Goal: Information Seeking & Learning: Learn about a topic

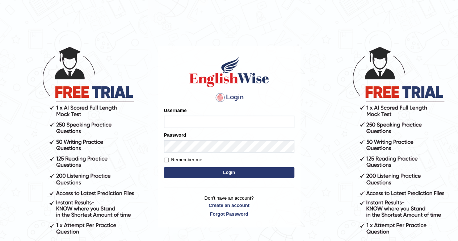
type input "Kiran1228"
click at [213, 118] on input "Kiran1228" at bounding box center [229, 121] width 130 height 12
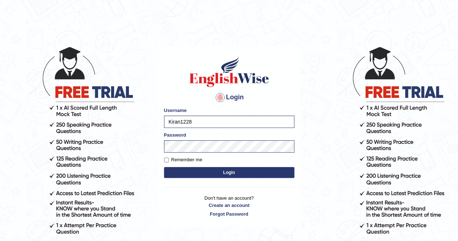
click at [229, 174] on button "Login" at bounding box center [229, 172] width 130 height 11
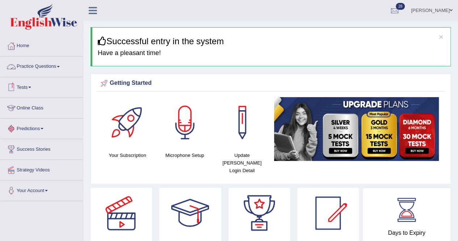
click at [29, 87] on link "Tests" at bounding box center [41, 86] width 82 height 18
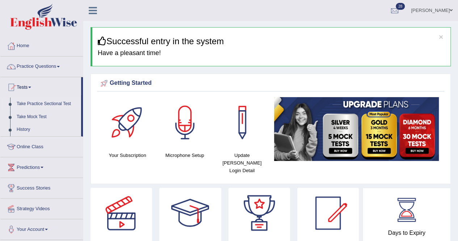
click at [37, 102] on link "Take Practice Sectional Test" at bounding box center [47, 103] width 68 height 13
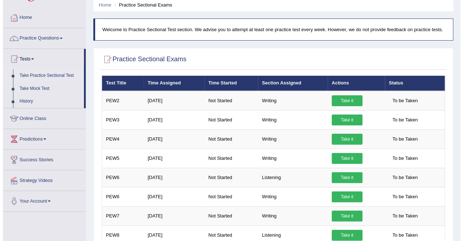
scroll to position [239, 0]
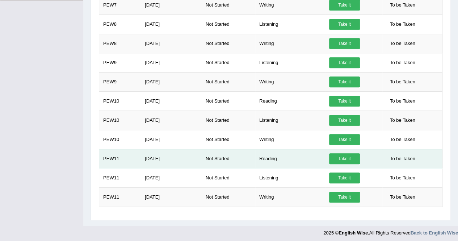
click at [350, 155] on link "Take it" at bounding box center [344, 158] width 31 height 11
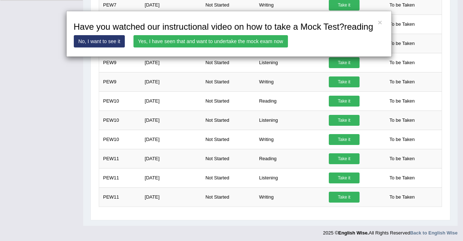
click at [264, 35] on link "Yes, I have seen that and want to undertake the mock exam now" at bounding box center [210, 41] width 154 height 12
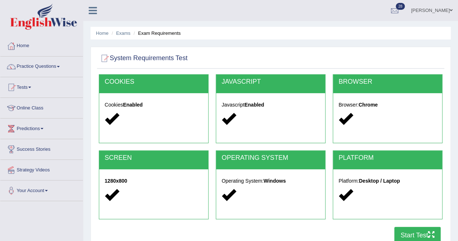
click at [422, 235] on button "Start Test" at bounding box center [417, 234] width 46 height 17
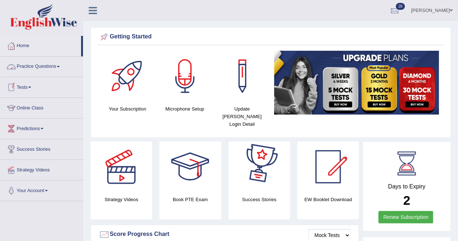
click at [46, 70] on link "Practice Questions" at bounding box center [41, 65] width 82 height 18
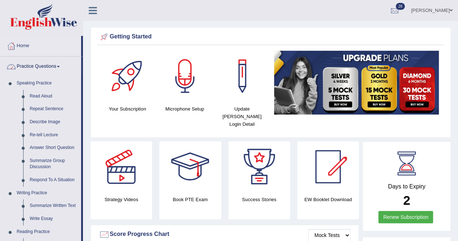
click at [46, 70] on link "Practice Questions" at bounding box center [40, 65] width 81 height 18
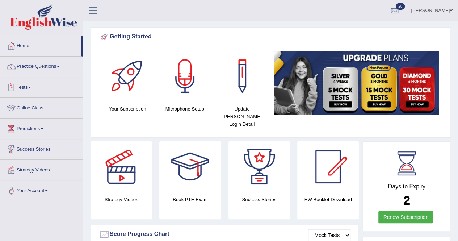
click at [31, 83] on link "Tests" at bounding box center [41, 86] width 82 height 18
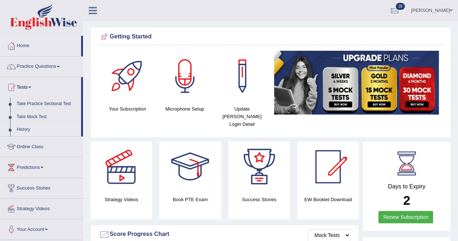
click at [21, 129] on link "History" at bounding box center [47, 129] width 68 height 13
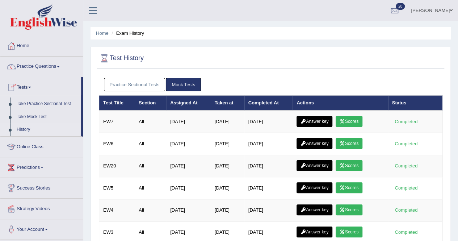
click at [148, 87] on link "Practice Sectional Tests" at bounding box center [134, 84] width 61 height 13
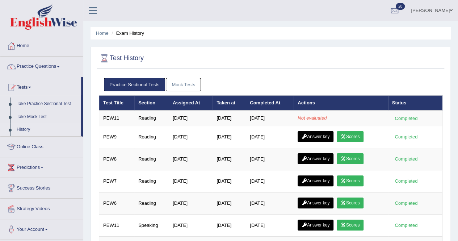
click at [199, 87] on link "Mock Tests" at bounding box center [183, 84] width 35 height 13
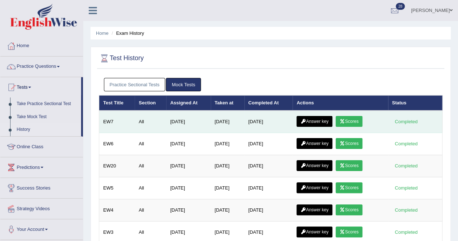
click at [351, 117] on link "Scores" at bounding box center [348, 121] width 27 height 11
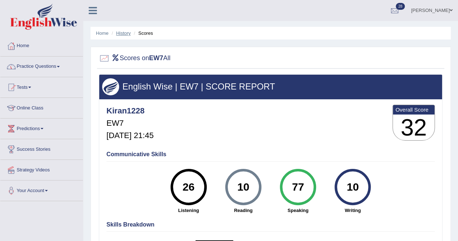
click at [128, 31] on link "History" at bounding box center [123, 32] width 14 height 5
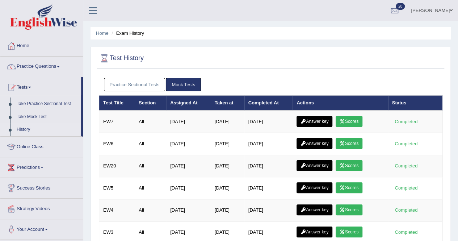
click at [136, 80] on link "Practice Sectional Tests" at bounding box center [134, 84] width 61 height 13
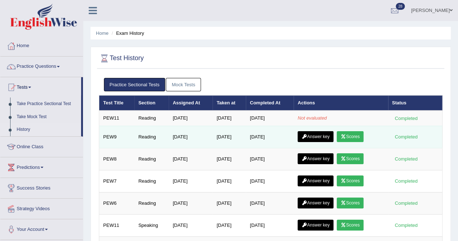
click at [315, 136] on link "Answer key" at bounding box center [315, 136] width 36 height 11
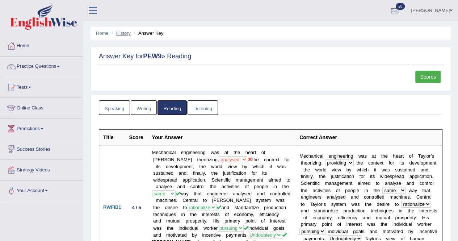
click at [130, 33] on link "History" at bounding box center [123, 32] width 14 height 5
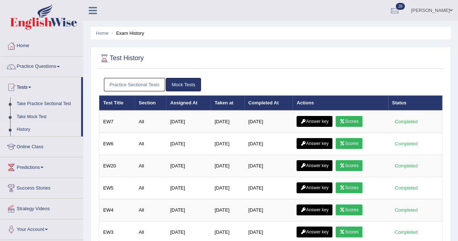
click at [140, 84] on link "Practice Sectional Tests" at bounding box center [134, 84] width 61 height 13
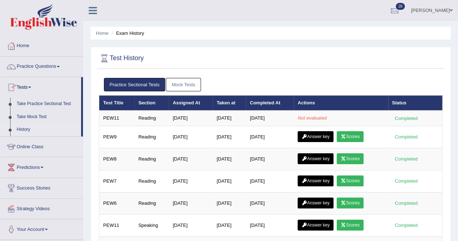
click at [30, 87] on link "Tests" at bounding box center [40, 86] width 81 height 18
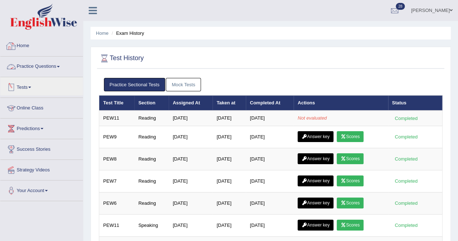
click at [29, 45] on link "Home" at bounding box center [41, 45] width 82 height 18
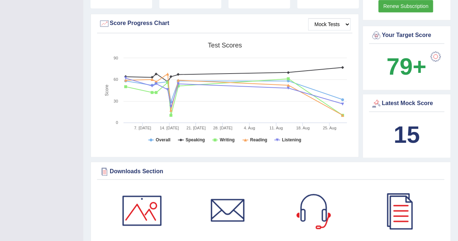
scroll to position [421, 0]
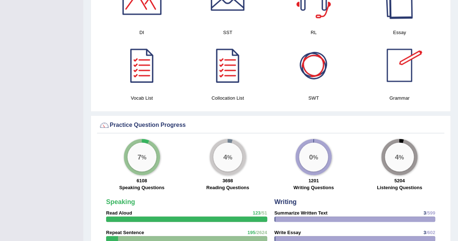
click at [397, 7] on div at bounding box center [399, -1] width 51 height 51
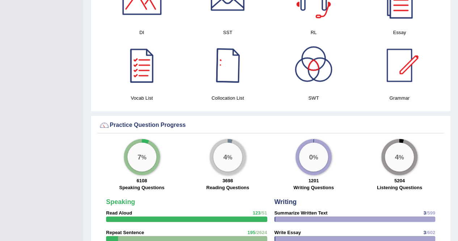
click at [229, 66] on div at bounding box center [227, 65] width 51 height 51
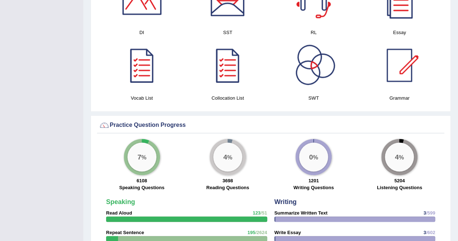
click at [314, 62] on div at bounding box center [313, 65] width 51 height 51
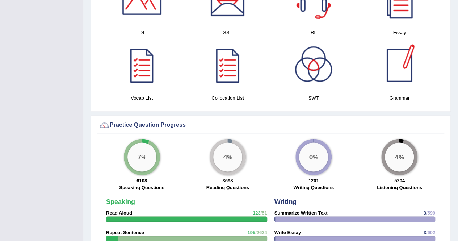
scroll to position [210, 0]
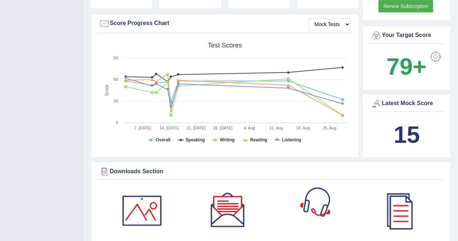
click at [304, 210] on div at bounding box center [313, 210] width 51 height 51
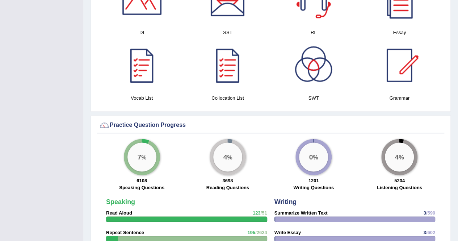
click at [149, 66] on div at bounding box center [141, 65] width 51 height 51
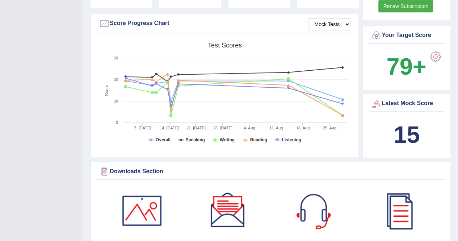
scroll to position [0, 0]
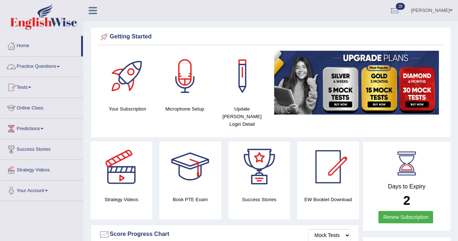
click at [58, 66] on link "Practice Questions" at bounding box center [41, 65] width 82 height 18
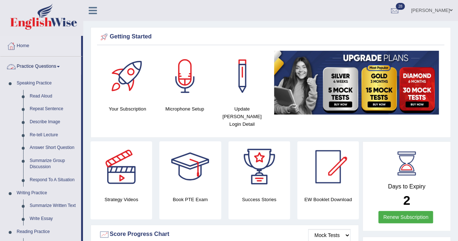
click at [56, 65] on link "Practice Questions" at bounding box center [40, 65] width 81 height 18
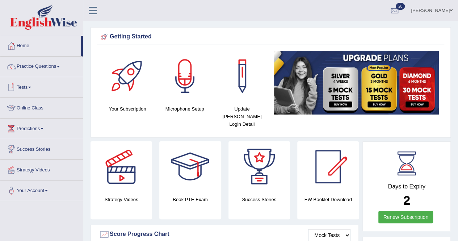
click at [30, 86] on link "Tests" at bounding box center [41, 86] width 82 height 18
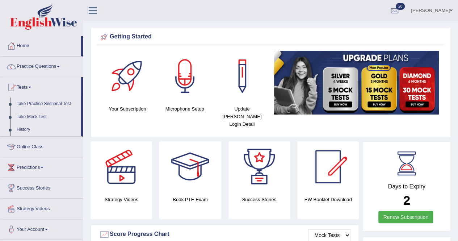
click at [25, 128] on link "History" at bounding box center [47, 129] width 68 height 13
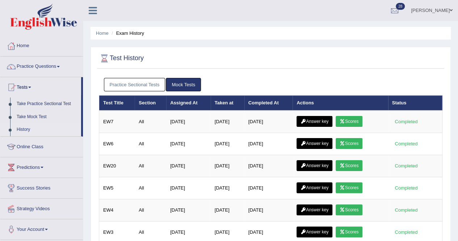
click at [151, 84] on link "Practice Sectional Tests" at bounding box center [134, 84] width 61 height 13
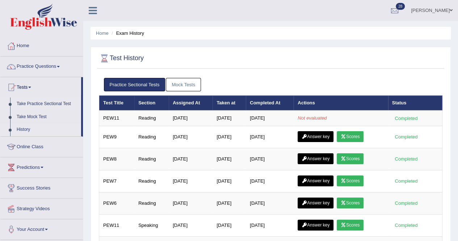
click at [38, 99] on link "Take Practice Sectional Test" at bounding box center [47, 103] width 68 height 13
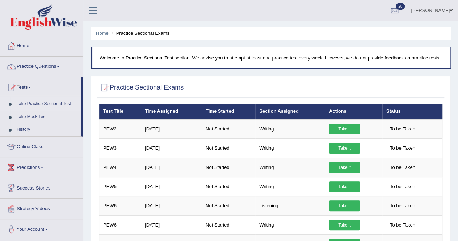
click at [452, 171] on div "Home Practice Sectional Exams Welcome to Practice Sectional Test section. We ad…" at bounding box center [270, 222] width 374 height 445
click at [25, 128] on link "History" at bounding box center [47, 129] width 68 height 13
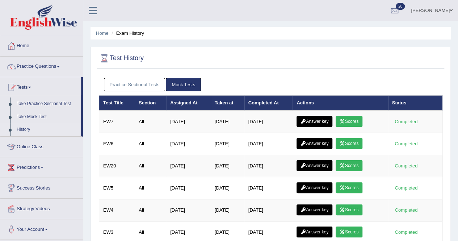
click at [134, 81] on link "Practice Sectional Tests" at bounding box center [134, 84] width 61 height 13
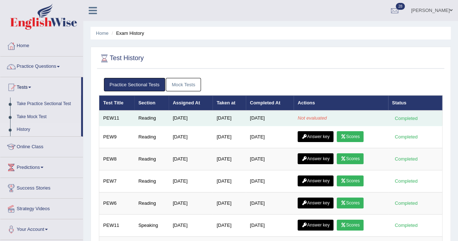
click at [315, 114] on td "Not evaluated" at bounding box center [340, 117] width 94 height 15
click at [218, 118] on td "Aug 29, 2025" at bounding box center [228, 117] width 33 height 15
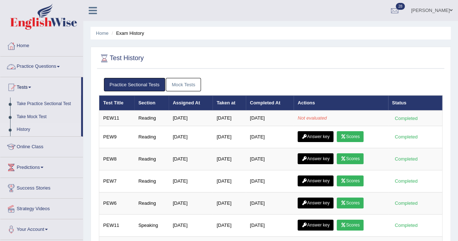
click at [57, 66] on link "Practice Questions" at bounding box center [41, 65] width 82 height 18
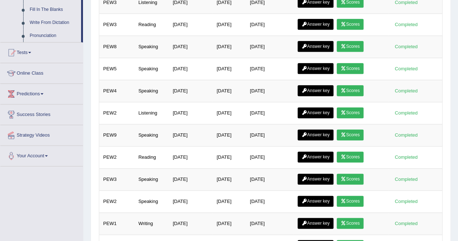
scroll to position [210, 0]
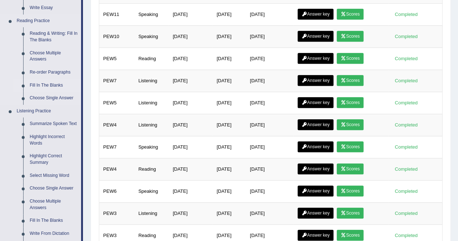
click at [55, 84] on link "Fill In The Blanks" at bounding box center [53, 85] width 55 height 13
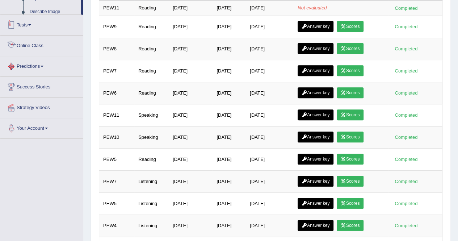
scroll to position [217, 0]
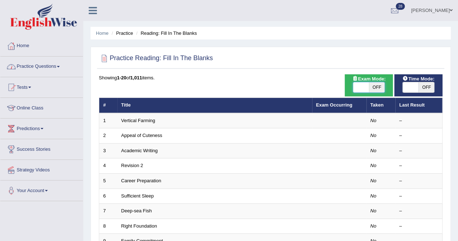
click at [358, 86] on span at bounding box center [361, 87] width 16 height 10
checkbox input "true"
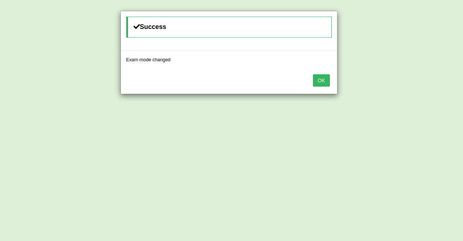
click at [320, 77] on button "OK" at bounding box center [321, 80] width 17 height 12
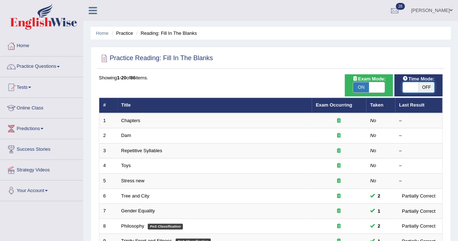
click at [417, 87] on span at bounding box center [410, 87] width 16 height 10
checkbox input "true"
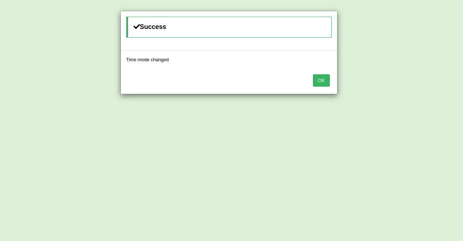
click at [328, 82] on button "OK" at bounding box center [321, 80] width 17 height 12
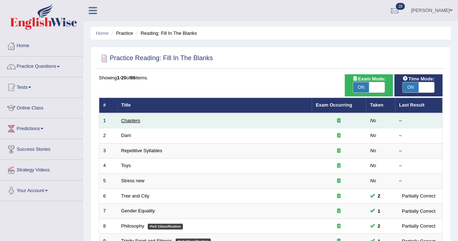
click at [131, 120] on link "Chapters" at bounding box center [130, 120] width 19 height 5
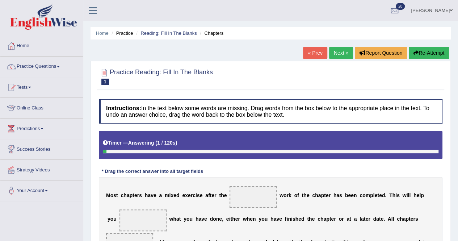
scroll to position [139, 0]
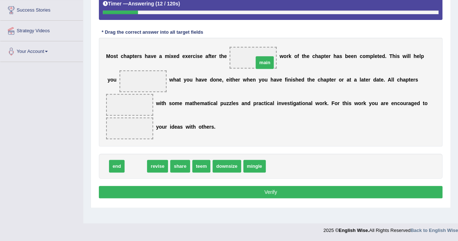
drag, startPoint x: 132, startPoint y: 166, endPoint x: 258, endPoint y: 57, distance: 166.6
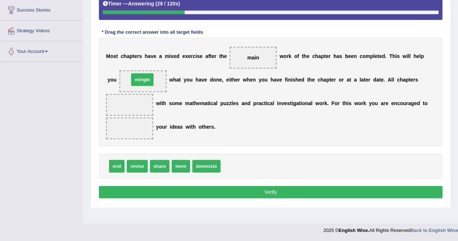
drag, startPoint x: 238, startPoint y: 163, endPoint x: 145, endPoint y: 78, distance: 125.9
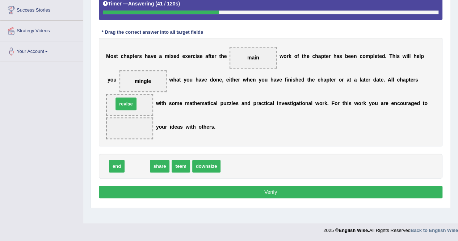
drag, startPoint x: 137, startPoint y: 160, endPoint x: 126, endPoint y: 97, distance: 63.9
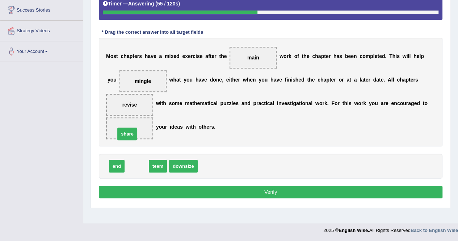
drag, startPoint x: 137, startPoint y: 163, endPoint x: 127, endPoint y: 131, distance: 33.9
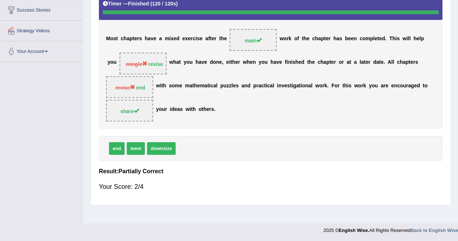
scroll to position [0, 0]
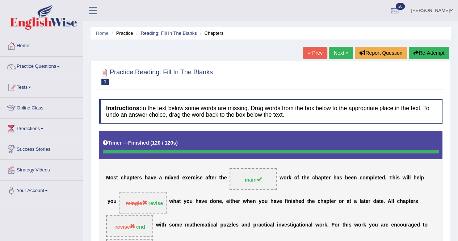
click at [437, 49] on button "Re-Attempt" at bounding box center [428, 53] width 40 height 12
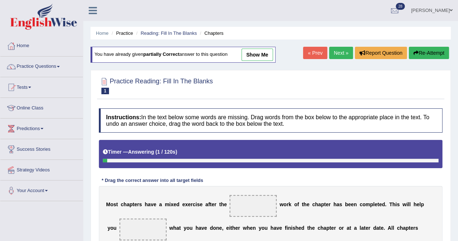
click at [455, 210] on div "Home Practice Reading: Fill In The Blanks Chapters You have already given parti…" at bounding box center [270, 181] width 374 height 362
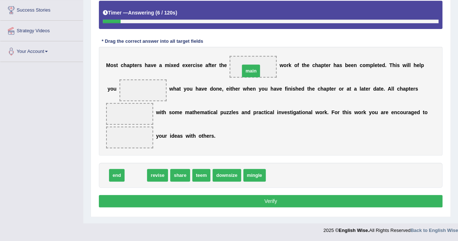
drag, startPoint x: 135, startPoint y: 171, endPoint x: 250, endPoint y: 65, distance: 155.9
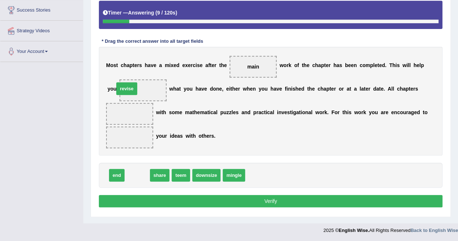
drag, startPoint x: 144, startPoint y: 172, endPoint x: 133, endPoint y: 88, distance: 84.6
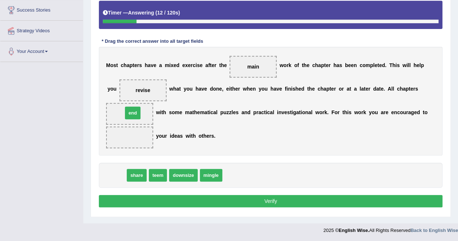
drag, startPoint x: 116, startPoint y: 174, endPoint x: 131, endPoint y: 111, distance: 64.3
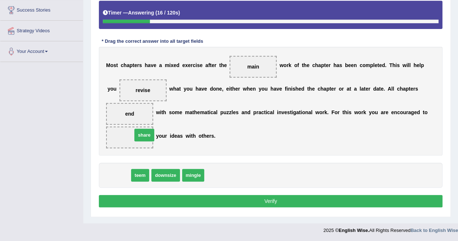
drag, startPoint x: 116, startPoint y: 174, endPoint x: 130, endPoint y: 136, distance: 40.7
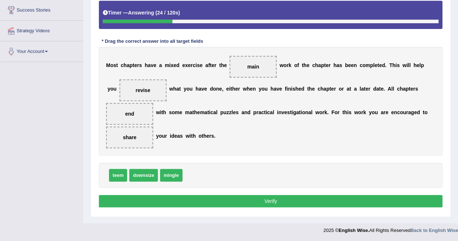
click at [252, 199] on button "Verify" at bounding box center [270, 201] width 343 height 12
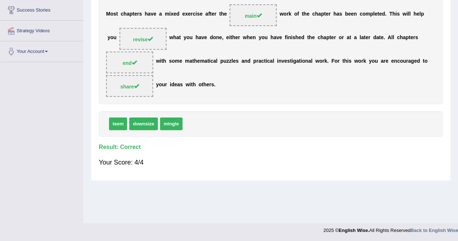
scroll to position [0, 0]
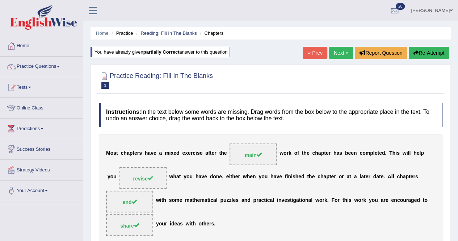
click at [338, 54] on link "Next »" at bounding box center [341, 53] width 24 height 12
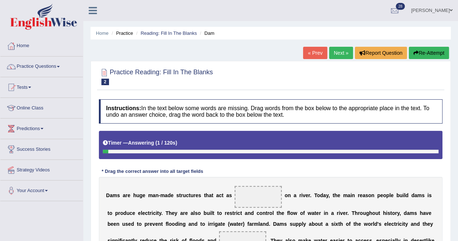
scroll to position [161, 0]
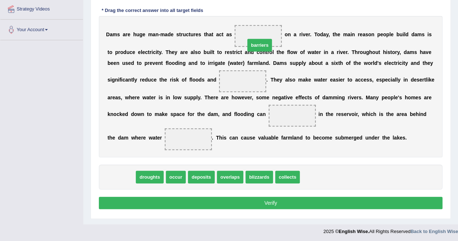
drag, startPoint x: 129, startPoint y: 179, endPoint x: 265, endPoint y: 46, distance: 190.5
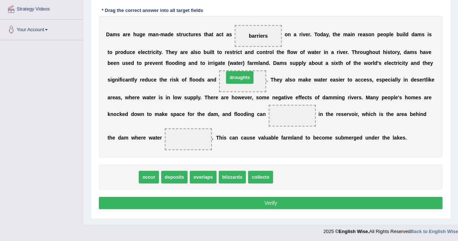
drag, startPoint x: 127, startPoint y: 175, endPoint x: 246, endPoint y: 80, distance: 152.3
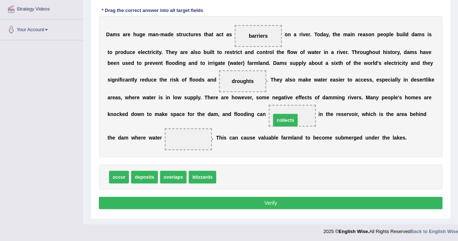
drag, startPoint x: 231, startPoint y: 172, endPoint x: 286, endPoint y: 115, distance: 79.0
drag, startPoint x: 293, startPoint y: 115, endPoint x: 186, endPoint y: 145, distance: 112.0
drag, startPoint x: 171, startPoint y: 175, endPoint x: 288, endPoint y: 118, distance: 130.0
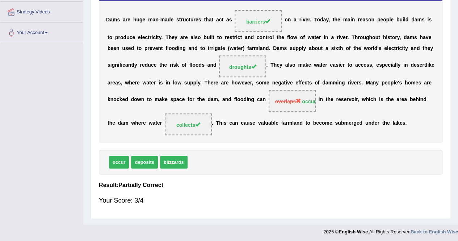
scroll to position [0, 0]
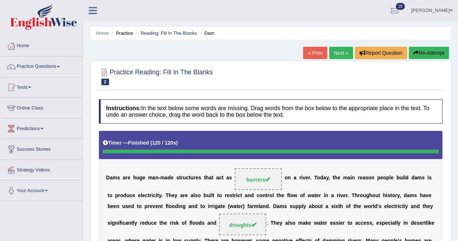
click at [342, 53] on link "Next »" at bounding box center [341, 53] width 24 height 12
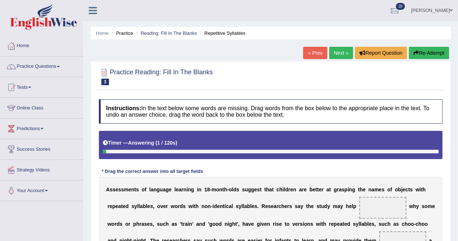
scroll to position [210, 0]
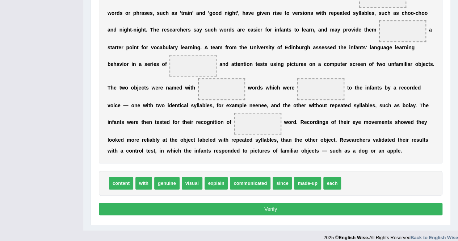
click at [457, 102] on div "Home Practice Reading: Fill In The Blanks Repetitive Syllables « Prev Next » Re…" at bounding box center [270, 10] width 374 height 441
drag, startPoint x: 119, startPoint y: 187, endPoint x: 399, endPoint y: 34, distance: 318.6
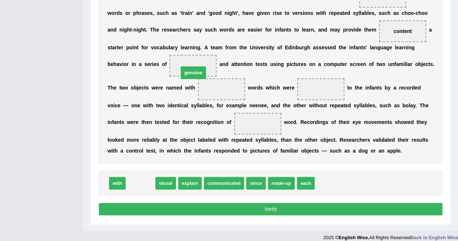
drag, startPoint x: 141, startPoint y: 180, endPoint x: 194, endPoint y: 66, distance: 125.9
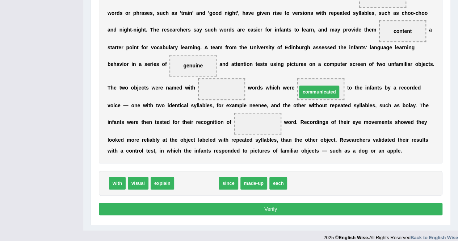
drag, startPoint x: 199, startPoint y: 185, endPoint x: 321, endPoint y: 94, distance: 152.8
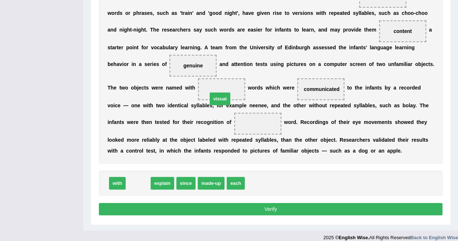
drag, startPoint x: 145, startPoint y: 181, endPoint x: 227, endPoint y: 94, distance: 119.8
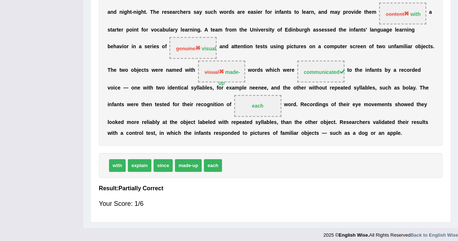
scroll to position [0, 0]
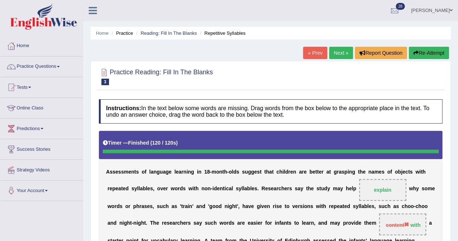
click at [337, 58] on link "Next »" at bounding box center [341, 53] width 24 height 12
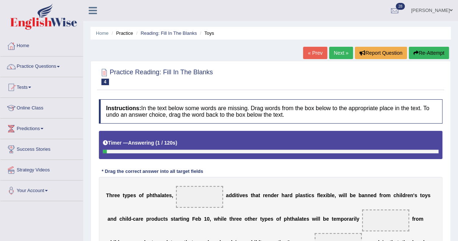
scroll to position [139, 0]
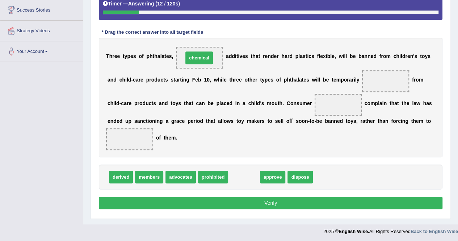
drag, startPoint x: 244, startPoint y: 174, endPoint x: 199, endPoint y: 54, distance: 128.0
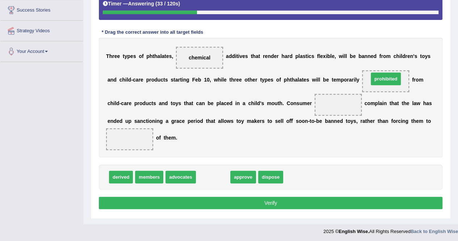
drag, startPoint x: 214, startPoint y: 173, endPoint x: 387, endPoint y: 75, distance: 198.4
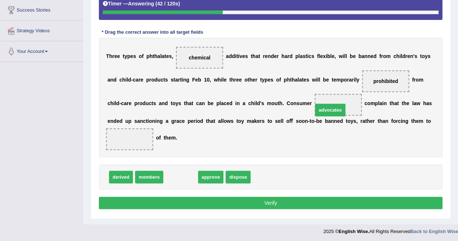
drag, startPoint x: 181, startPoint y: 174, endPoint x: 330, endPoint y: 106, distance: 164.3
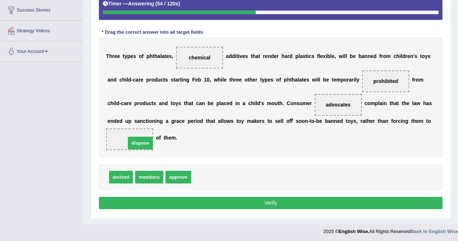
drag, startPoint x: 208, startPoint y: 175, endPoint x: 143, endPoint y: 141, distance: 73.6
click at [255, 204] on button "Verify" at bounding box center [270, 202] width 343 height 12
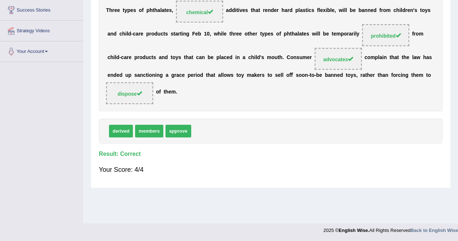
scroll to position [0, 0]
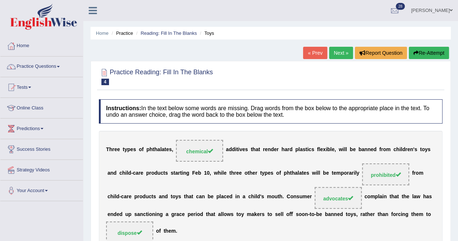
click at [332, 55] on link "Next »" at bounding box center [341, 53] width 24 height 12
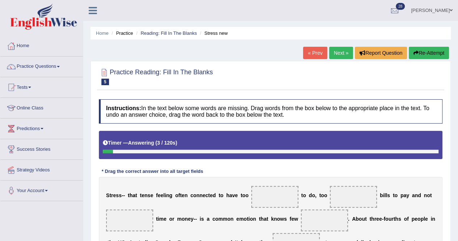
scroll to position [139, 0]
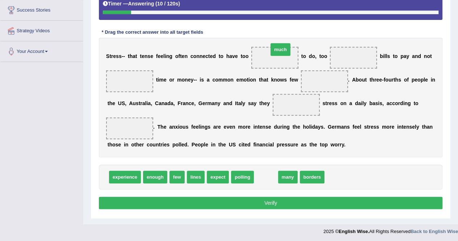
drag, startPoint x: 265, startPoint y: 174, endPoint x: 276, endPoint y: 51, distance: 123.9
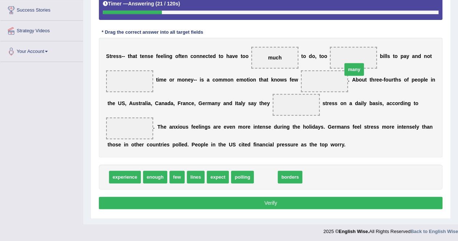
drag, startPoint x: 265, startPoint y: 178, endPoint x: 352, endPoint y: 58, distance: 148.4
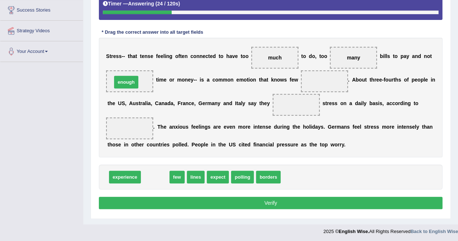
drag, startPoint x: 154, startPoint y: 175, endPoint x: 124, endPoint y: 78, distance: 100.8
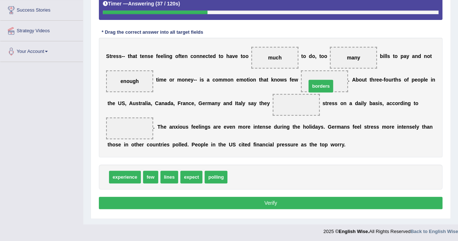
drag, startPoint x: 242, startPoint y: 174, endPoint x: 320, endPoint y: 82, distance: 121.3
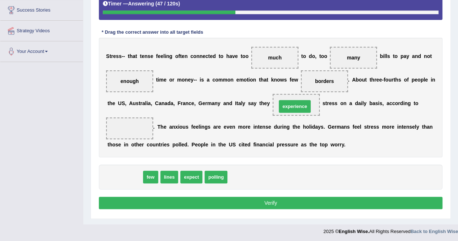
drag, startPoint x: 126, startPoint y: 177, endPoint x: 295, endPoint y: 106, distance: 183.8
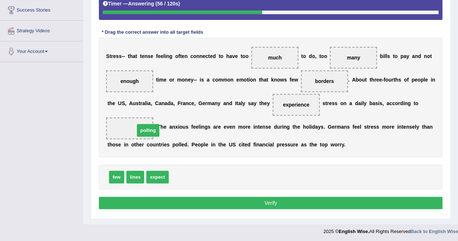
drag, startPoint x: 178, startPoint y: 171, endPoint x: 137, endPoint y: 122, distance: 63.9
drag, startPoint x: 333, startPoint y: 78, endPoint x: 327, endPoint y: 82, distance: 7.4
click at [327, 82] on span "borders" at bounding box center [324, 81] width 47 height 22
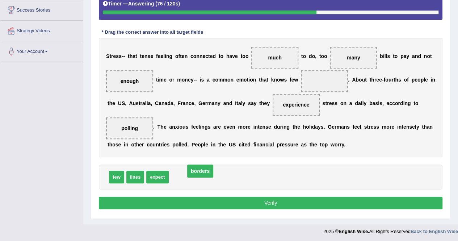
drag, startPoint x: 327, startPoint y: 82, endPoint x: 195, endPoint y: 175, distance: 160.9
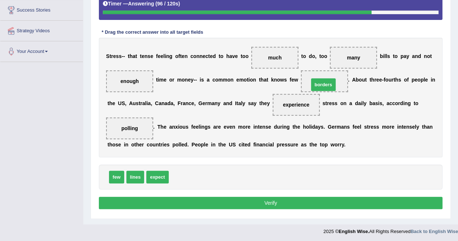
drag, startPoint x: 187, startPoint y: 174, endPoint x: 326, endPoint y: 80, distance: 167.8
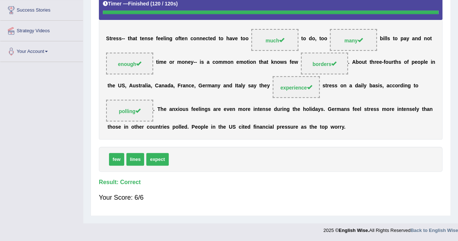
scroll to position [0, 0]
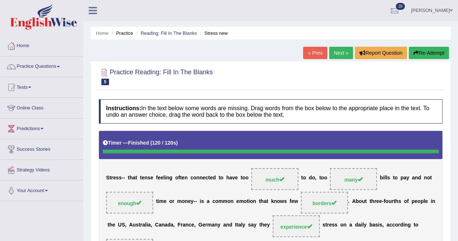
click at [336, 54] on link "Next »" at bounding box center [341, 53] width 24 height 12
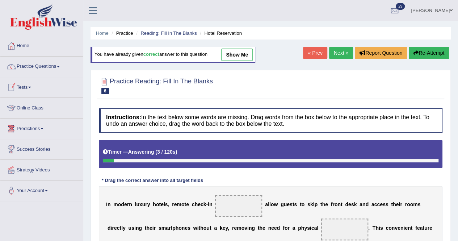
click at [30, 88] on link "Tests" at bounding box center [41, 86] width 82 height 18
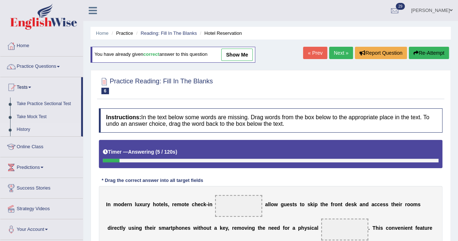
click at [24, 130] on link "History" at bounding box center [47, 129] width 68 height 13
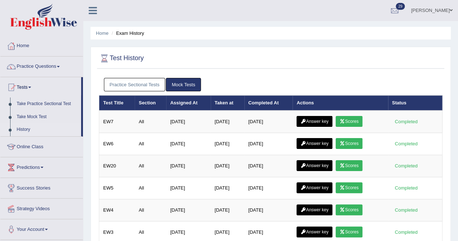
click at [134, 88] on link "Practice Sectional Tests" at bounding box center [134, 84] width 61 height 13
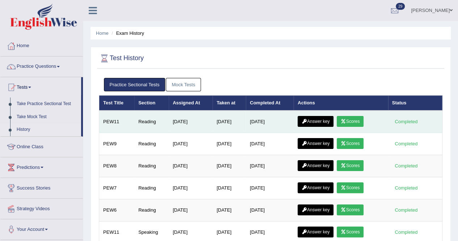
click at [318, 121] on link "Answer key" at bounding box center [315, 121] width 36 height 11
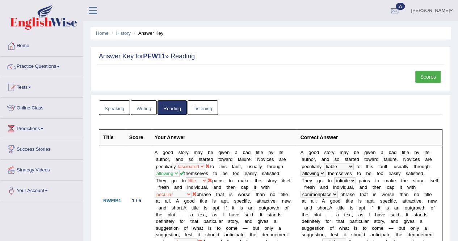
click at [429, 72] on link "Scores" at bounding box center [427, 77] width 25 height 12
